Goal: Transaction & Acquisition: Subscribe to service/newsletter

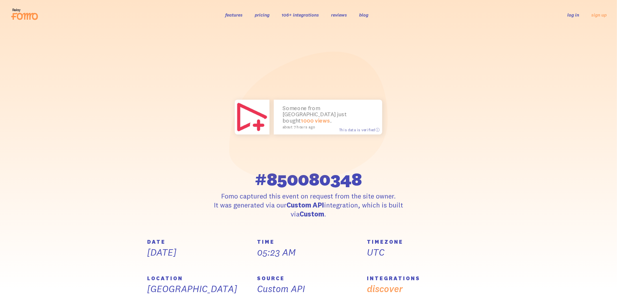
click at [22, 16] on icon at bounding box center [27, 16] width 21 height 7
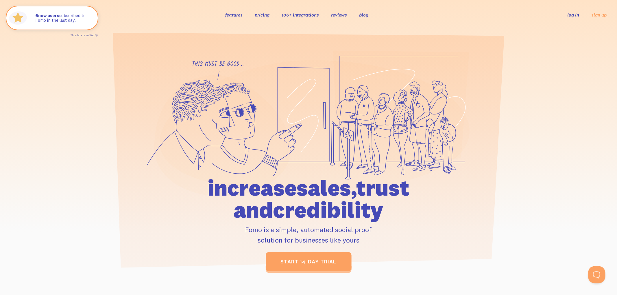
click at [260, 16] on link "pricing" at bounding box center [262, 15] width 15 height 6
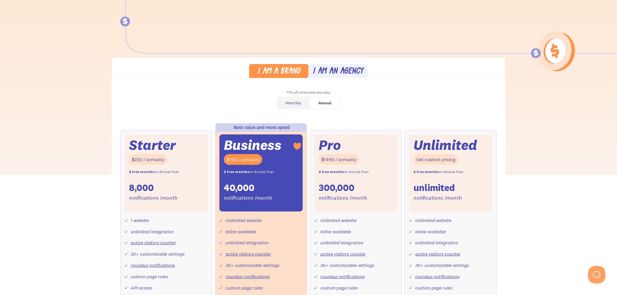
scroll to position [116, 0]
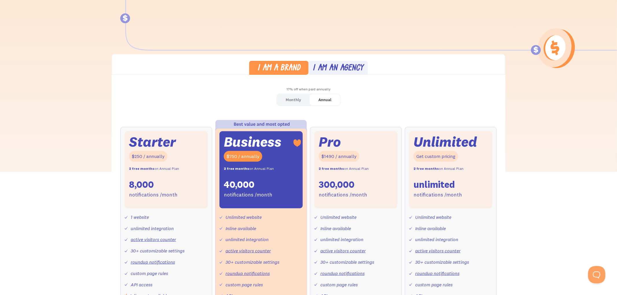
click at [303, 100] on link "Monthly" at bounding box center [293, 99] width 33 height 11
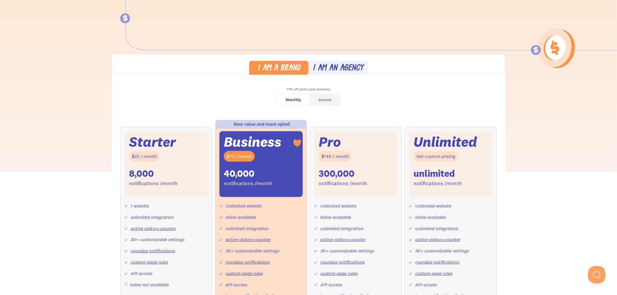
click at [336, 66] on div "I am an agency" at bounding box center [338, 68] width 51 height 8
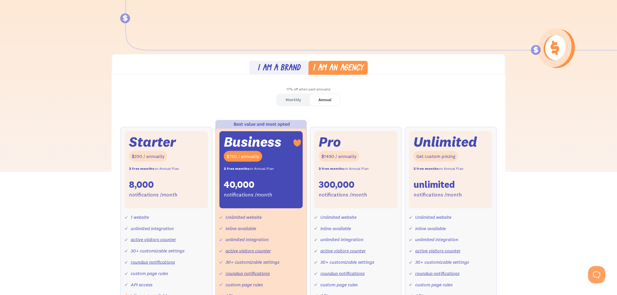
click at [297, 99] on div "Monthly" at bounding box center [293, 99] width 15 height 8
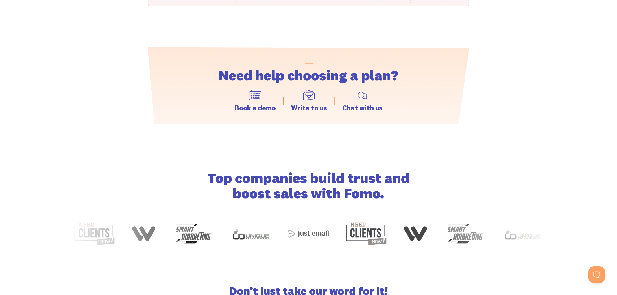
scroll to position [868, 0]
